Goal: Task Accomplishment & Management: Manage account settings

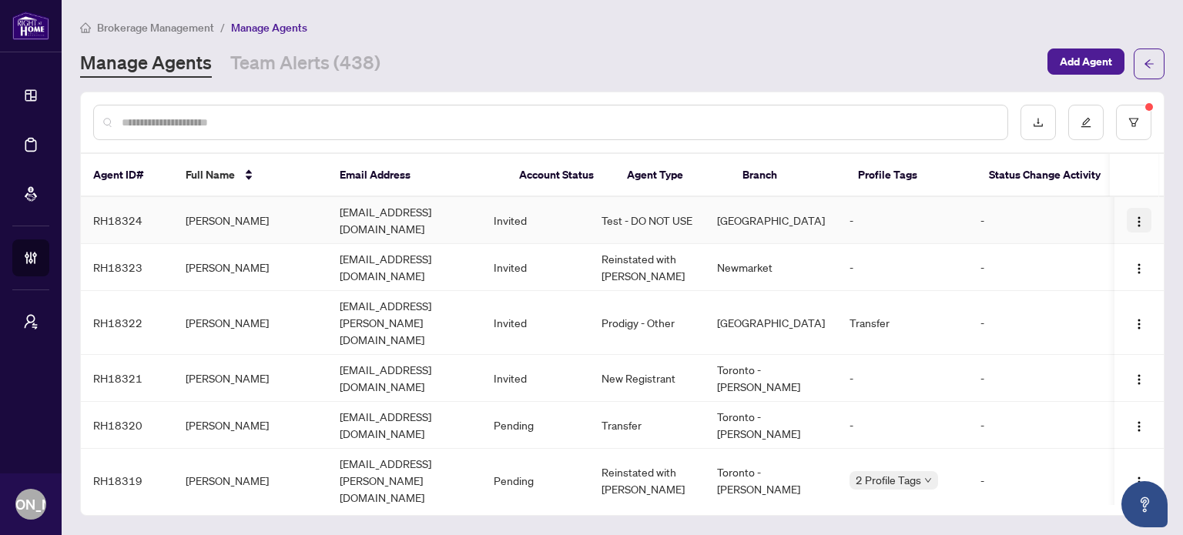
click at [1133, 216] on img "button" at bounding box center [1139, 222] width 12 height 12
click at [1088, 292] on span "Cancel Invitation" at bounding box center [1094, 294] width 84 height 17
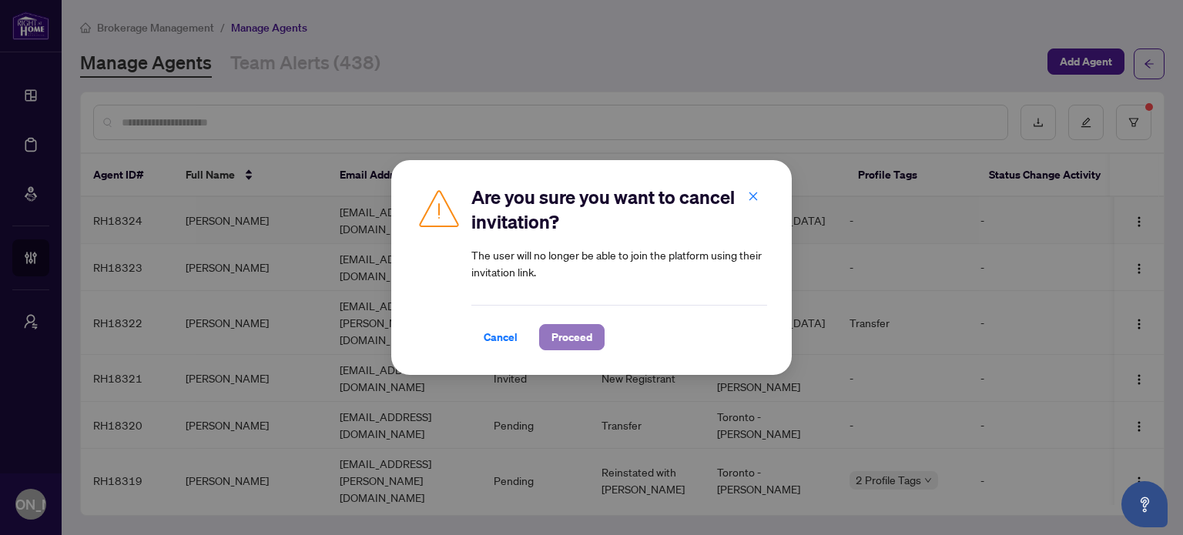
click at [555, 340] on span "Proceed" at bounding box center [572, 337] width 41 height 25
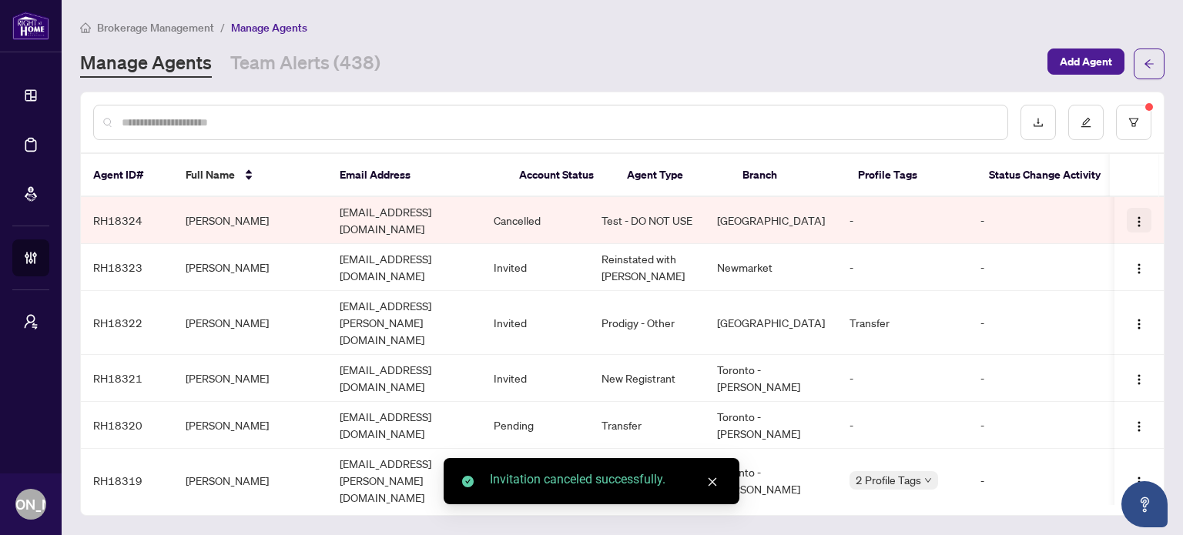
click at [1134, 216] on img "button" at bounding box center [1139, 222] width 12 height 12
click at [1088, 290] on span "Delete Agent" at bounding box center [1094, 294] width 84 height 17
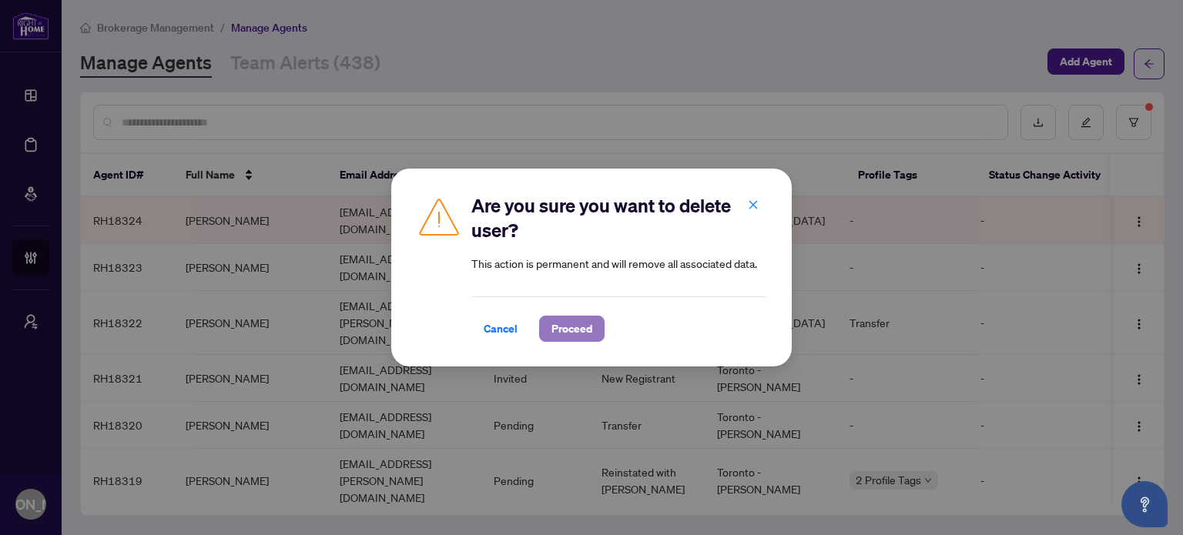
click at [571, 322] on span "Proceed" at bounding box center [572, 329] width 41 height 25
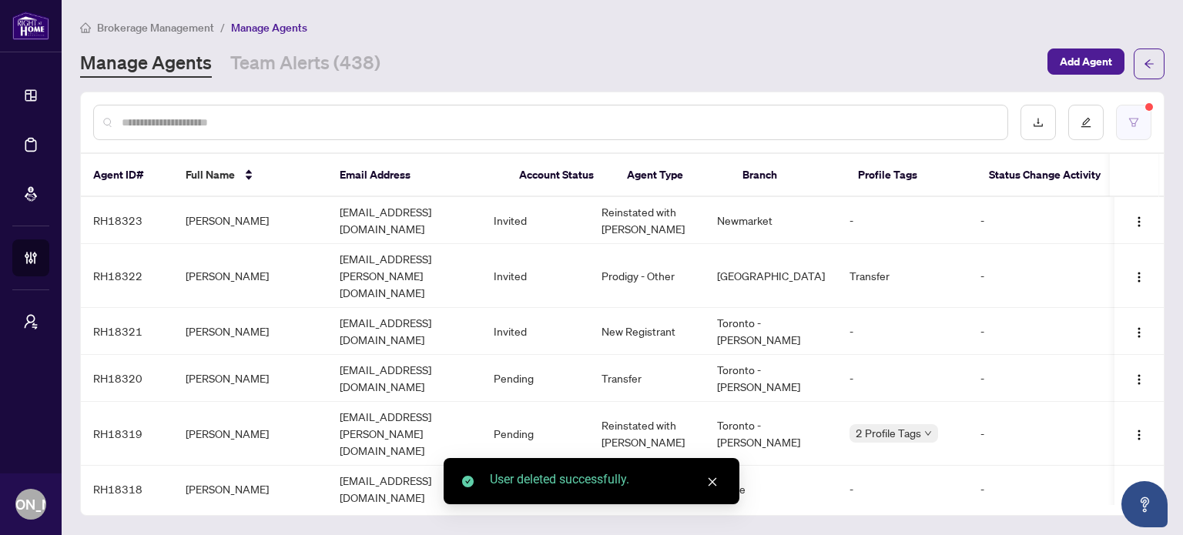
click at [1135, 135] on button "button" at bounding box center [1133, 122] width 35 height 35
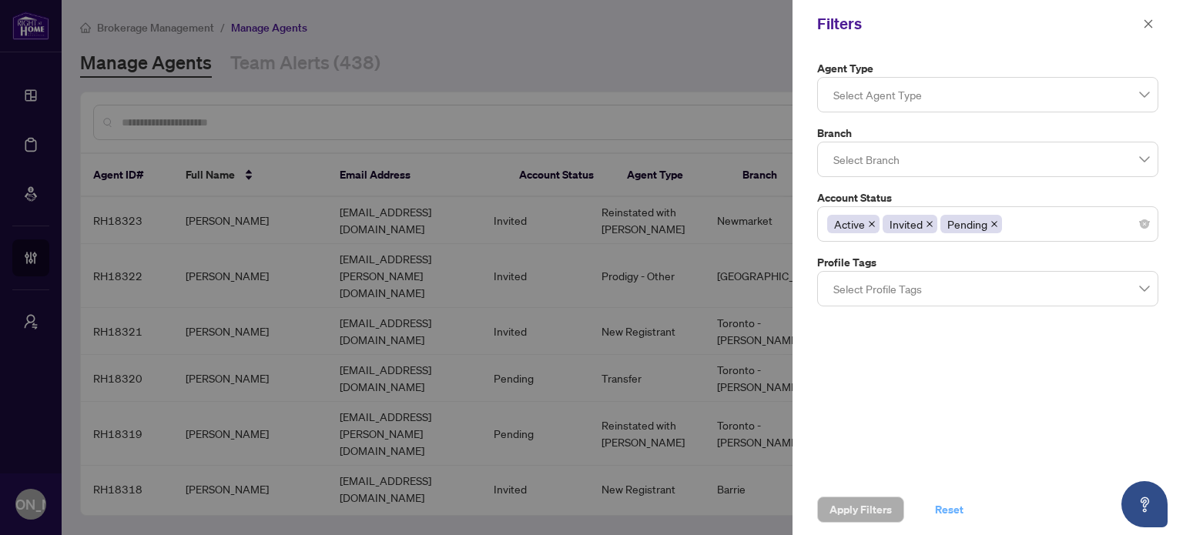
click at [952, 505] on span "Reset" at bounding box center [949, 510] width 29 height 25
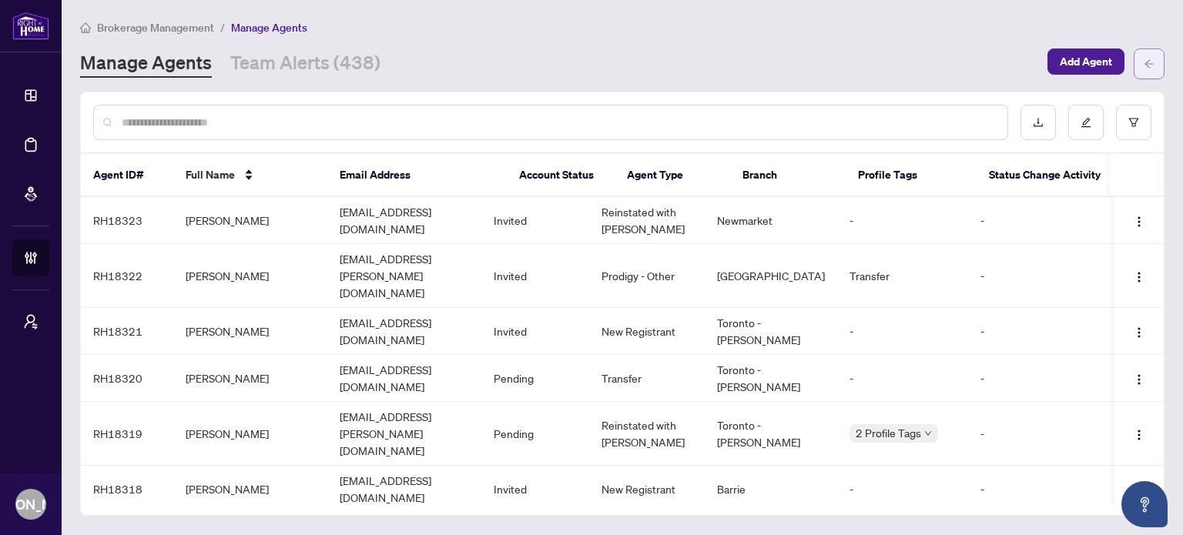
click at [1153, 59] on icon "arrow-left" at bounding box center [1149, 64] width 11 height 11
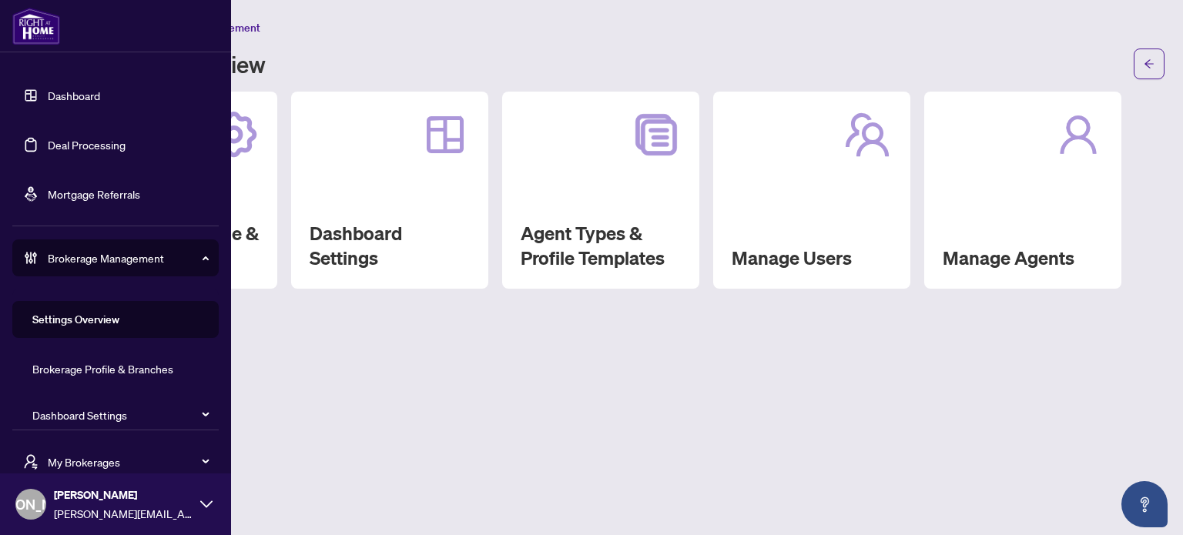
click at [83, 98] on link "Dashboard" at bounding box center [74, 96] width 52 height 14
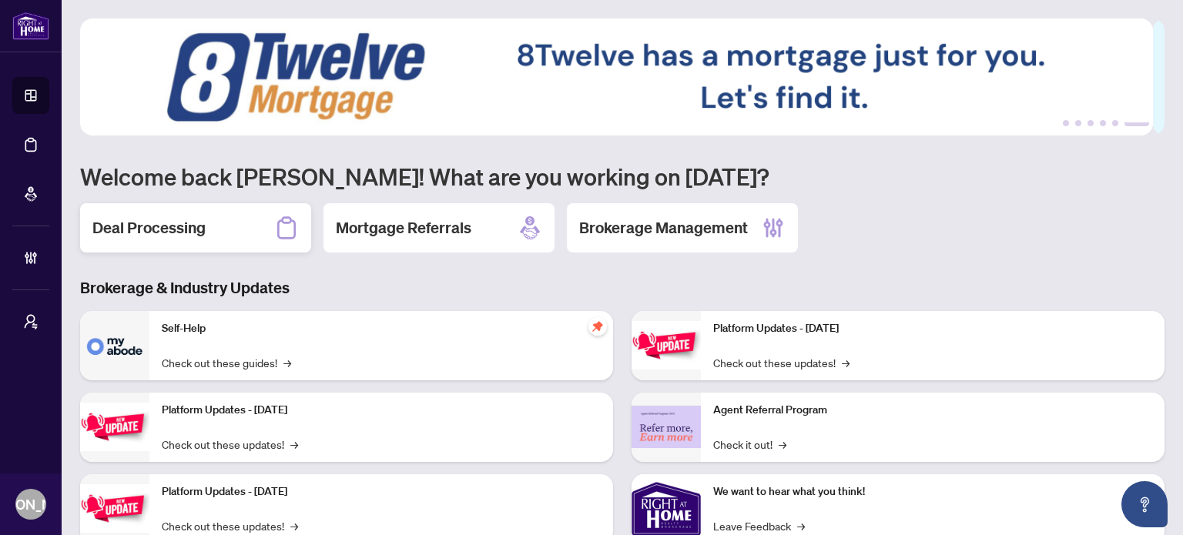
click at [240, 220] on div "Deal Processing" at bounding box center [195, 227] width 231 height 49
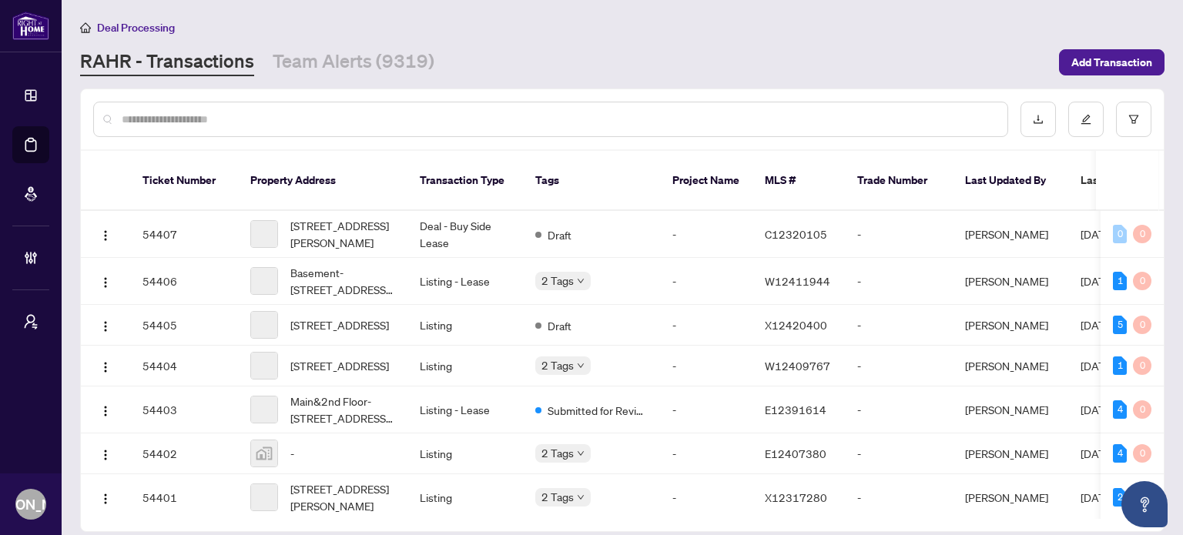
click at [455, 122] on input "text" at bounding box center [559, 119] width 874 height 17
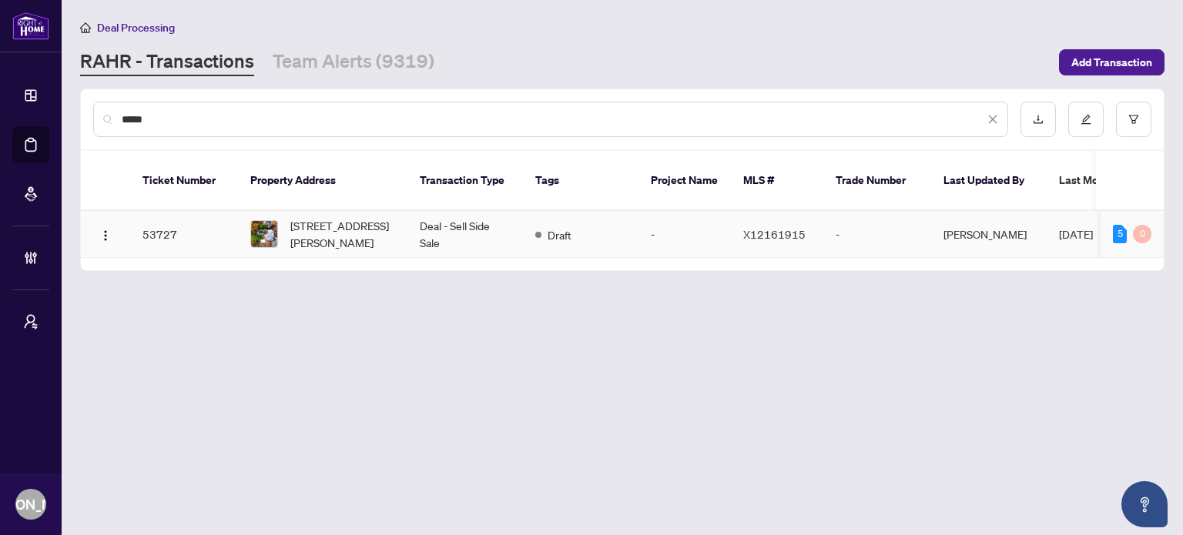
type input "*****"
click at [326, 224] on span "[STREET_ADDRESS][PERSON_NAME]" at bounding box center [342, 234] width 105 height 34
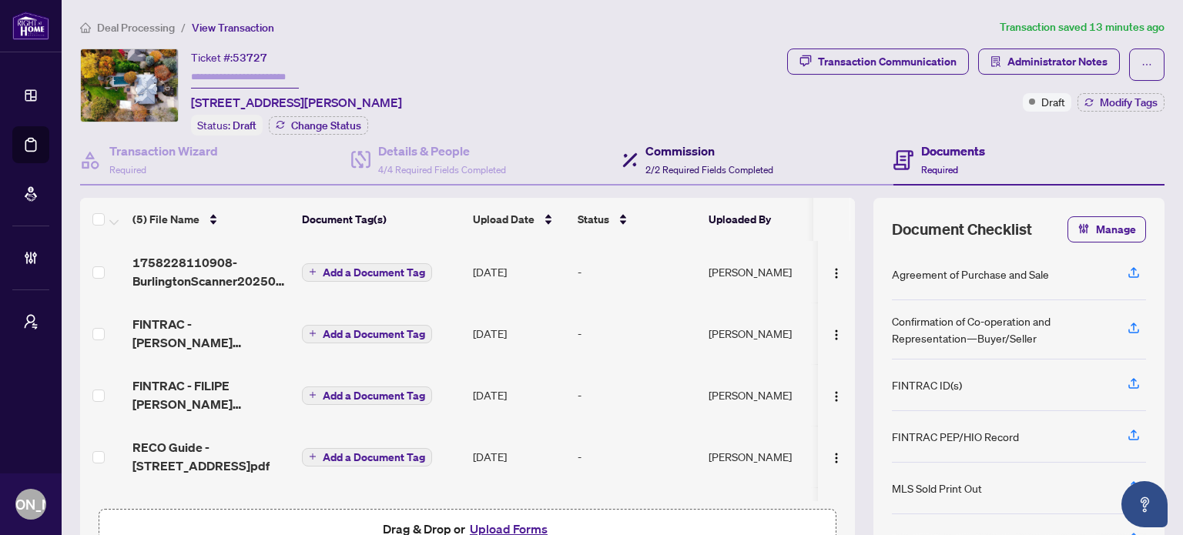
click at [693, 153] on h4 "Commission" at bounding box center [710, 151] width 128 height 18
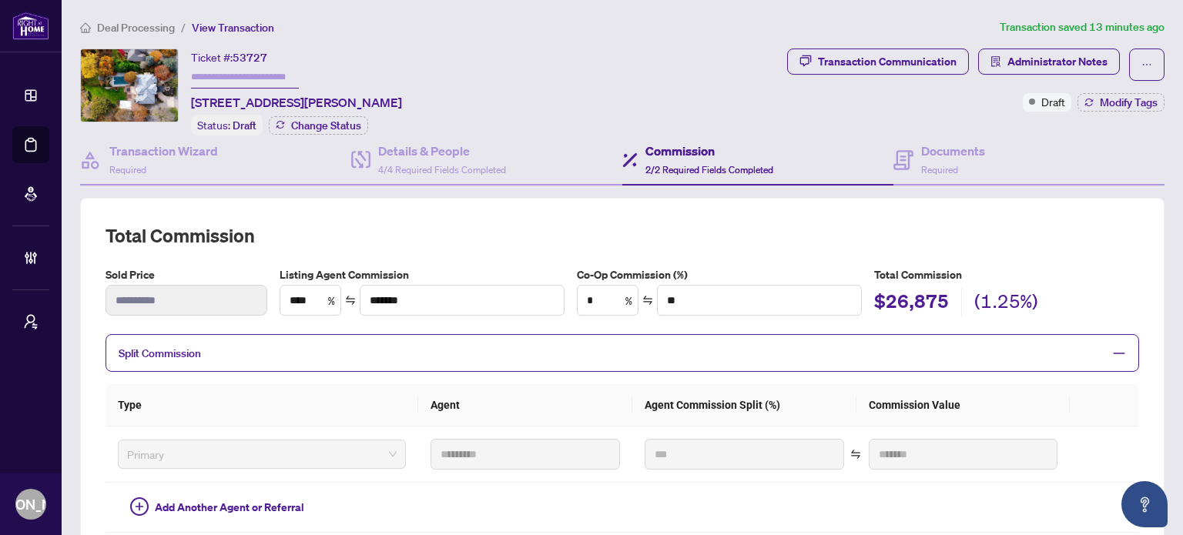
click at [512, 45] on div "**********" at bounding box center [622, 502] width 1097 height 968
click at [168, 146] on h4 "Transaction Wizard" at bounding box center [163, 151] width 109 height 18
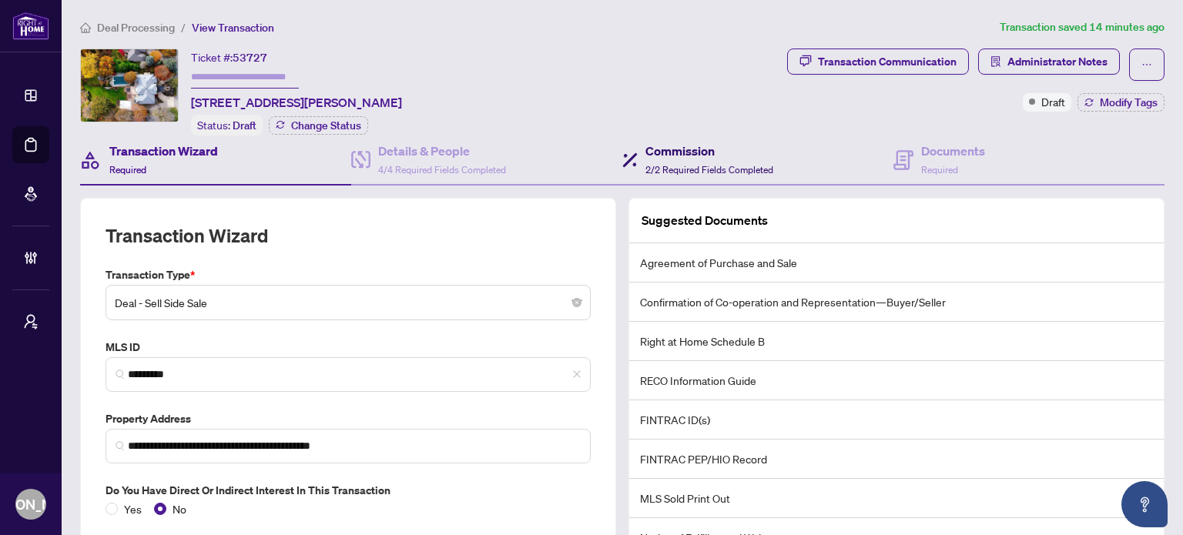
click at [725, 151] on h4 "Commission" at bounding box center [710, 151] width 128 height 18
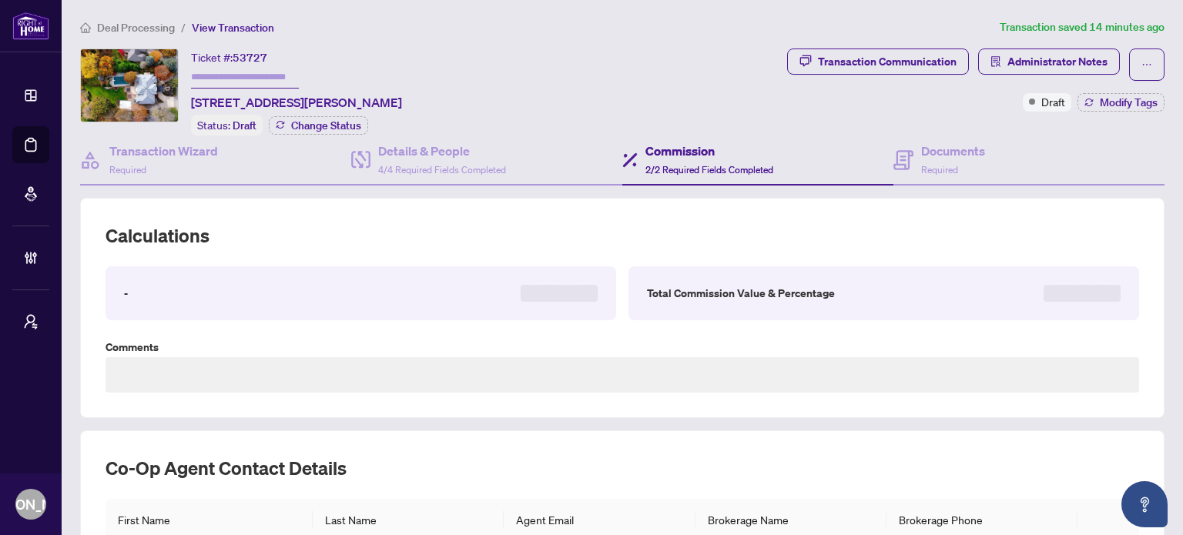
type textarea "**********"
